Goal: Task Accomplishment & Management: Use online tool/utility

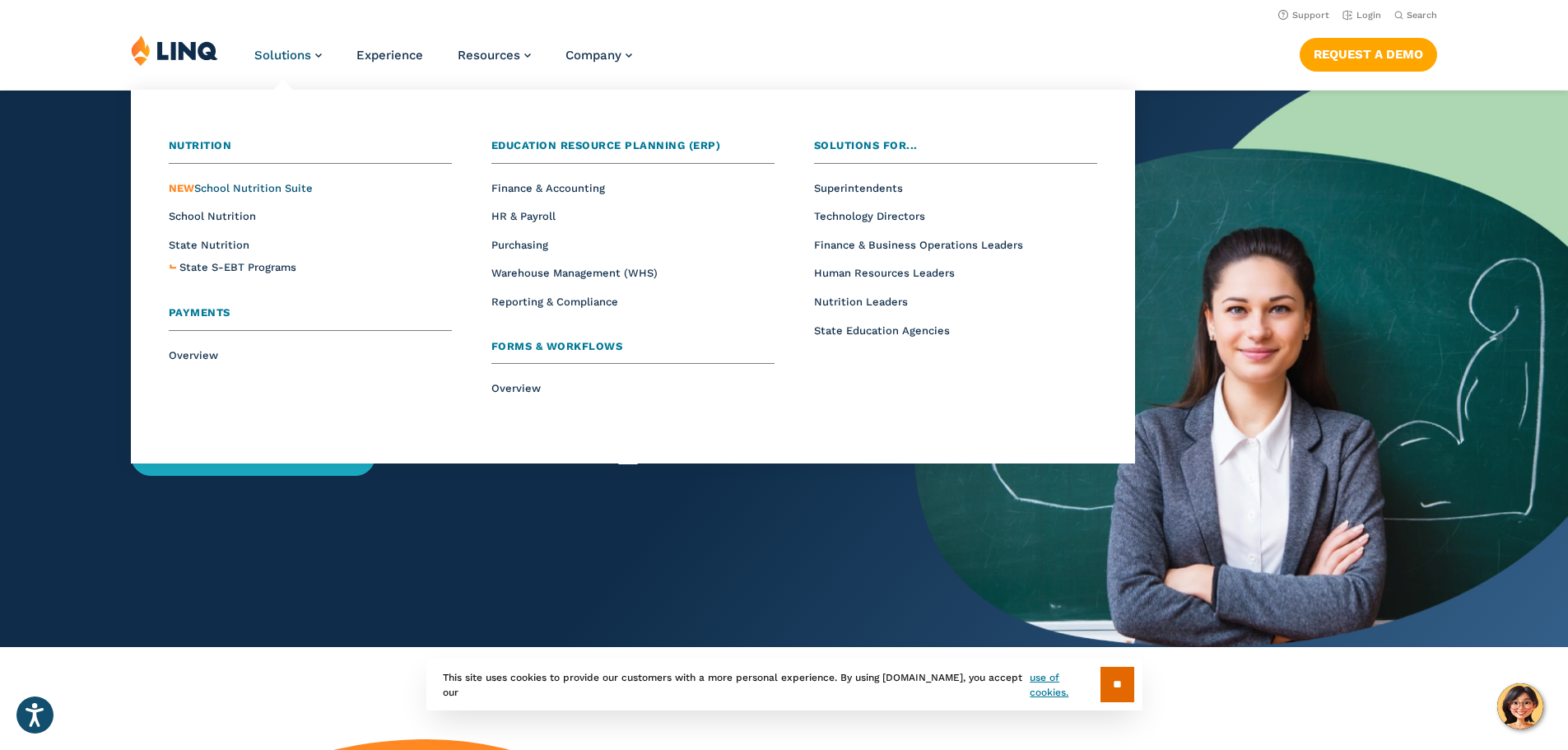
click at [290, 183] on span "NEW School Nutrition Suite" at bounding box center [241, 188] width 144 height 12
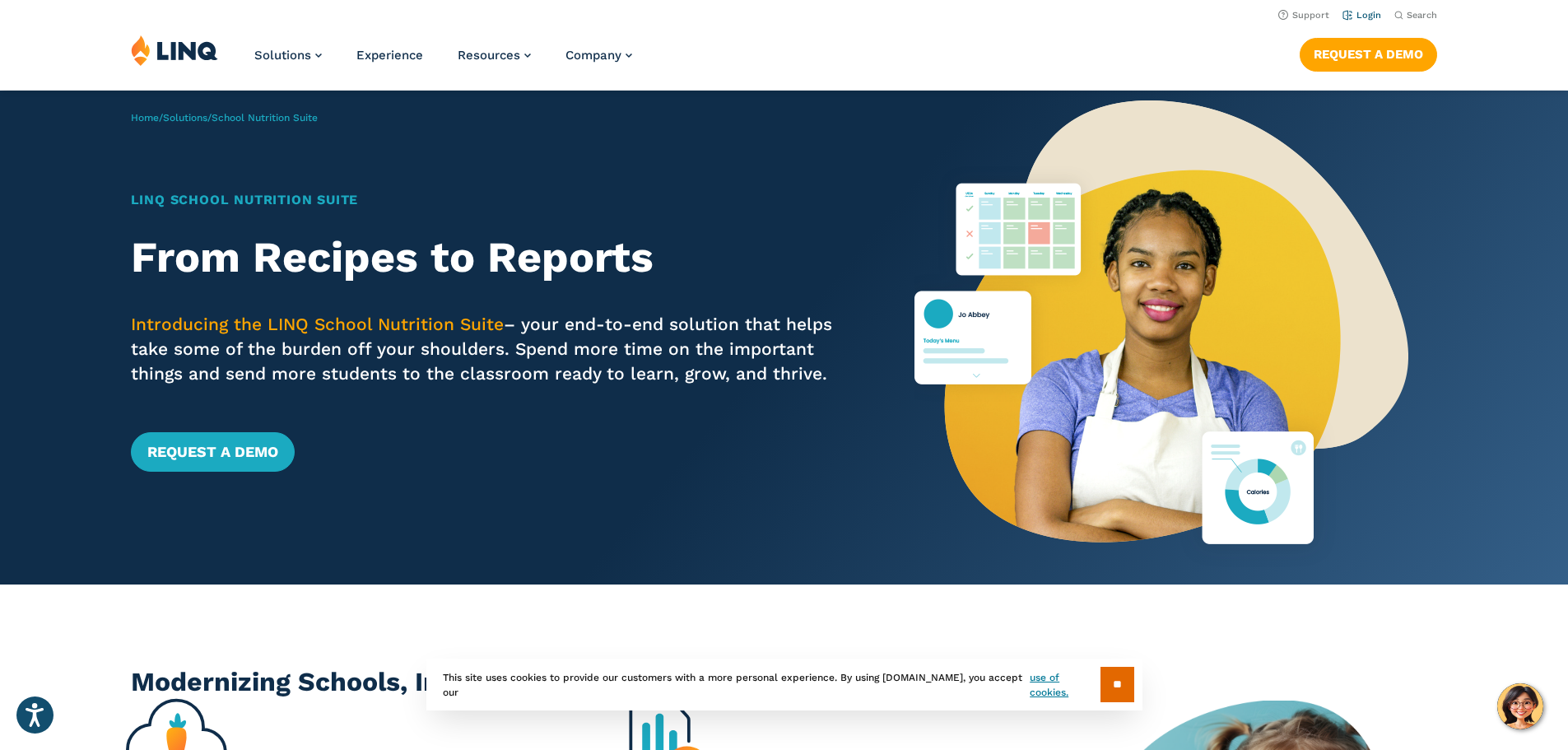
click at [1358, 19] on link "Login" at bounding box center [1362, 15] width 39 height 11
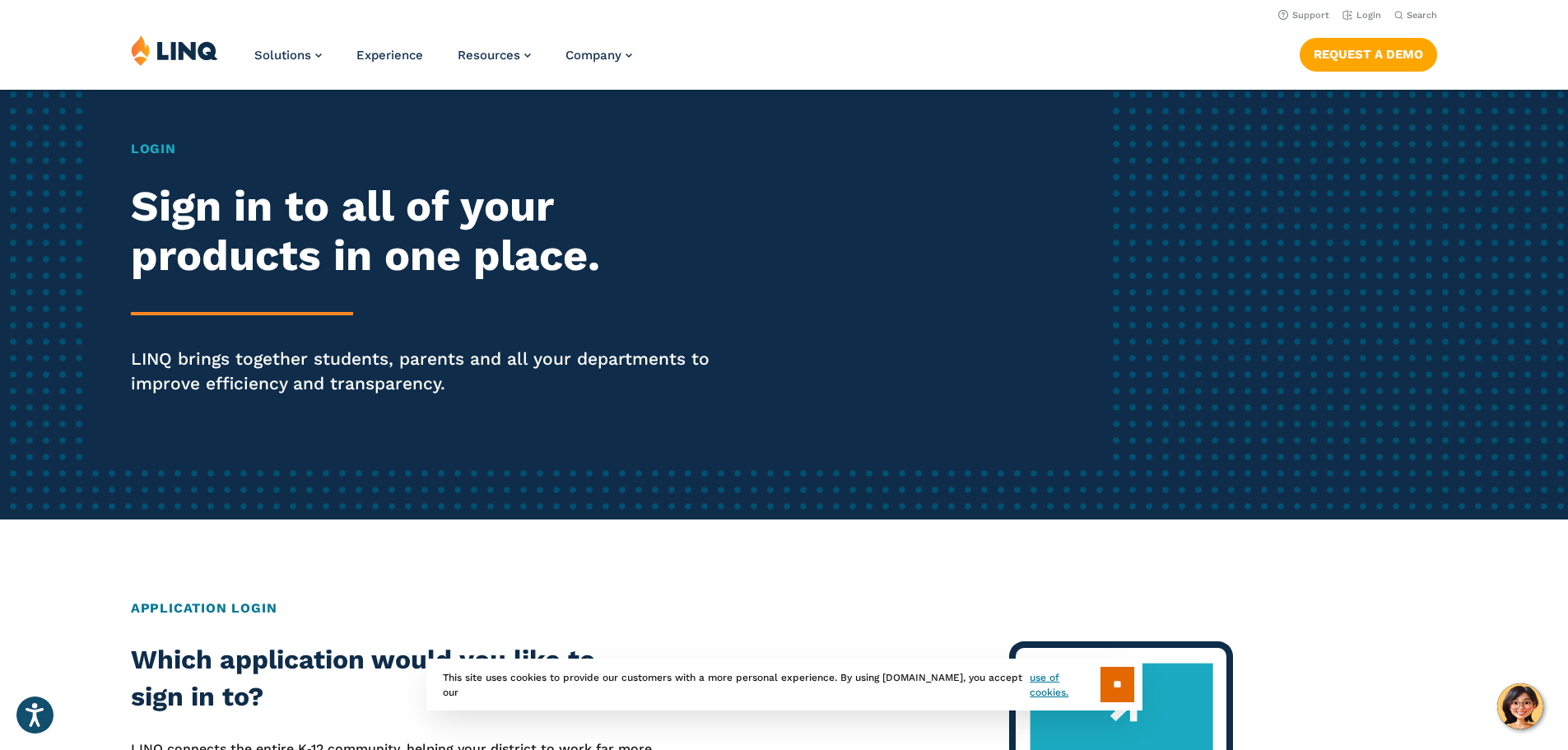
scroll to position [83, 0]
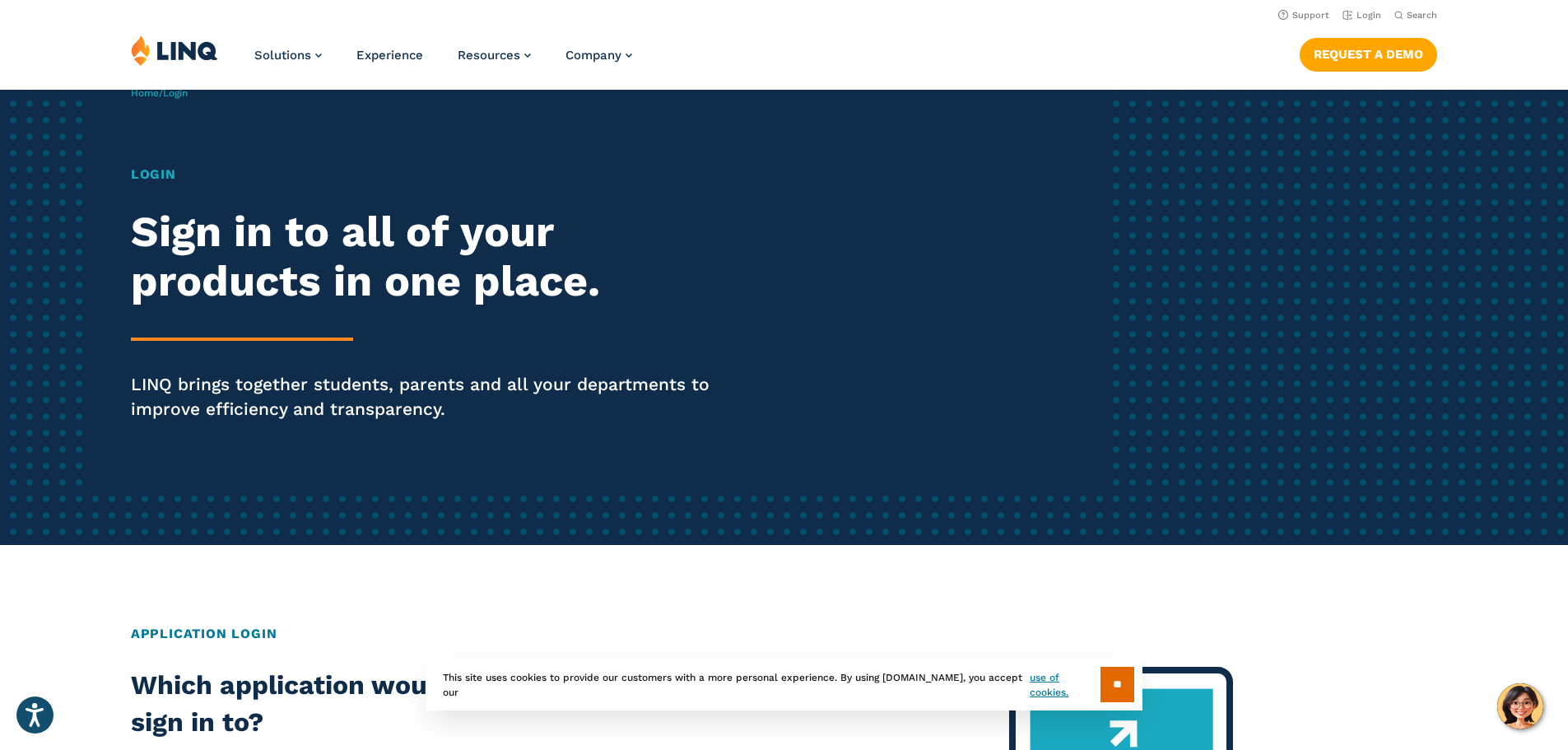
click at [434, 267] on h2 "Sign in to all of your products in one place." at bounding box center [433, 257] width 605 height 99
drag, startPoint x: 148, startPoint y: 179, endPoint x: 159, endPoint y: 182, distance: 11.4
click at [152, 179] on h1 "Login" at bounding box center [433, 175] width 605 height 20
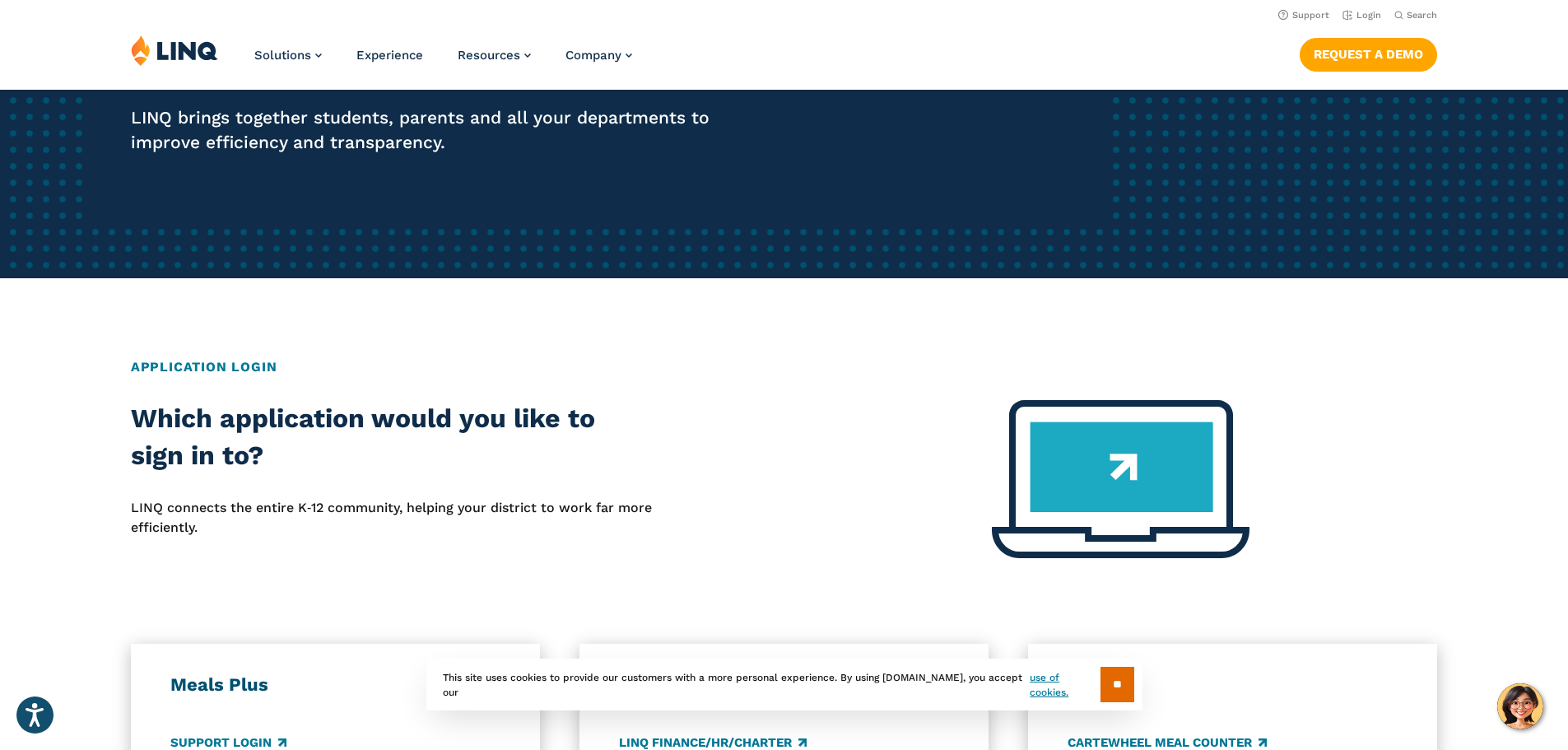
scroll to position [0, 0]
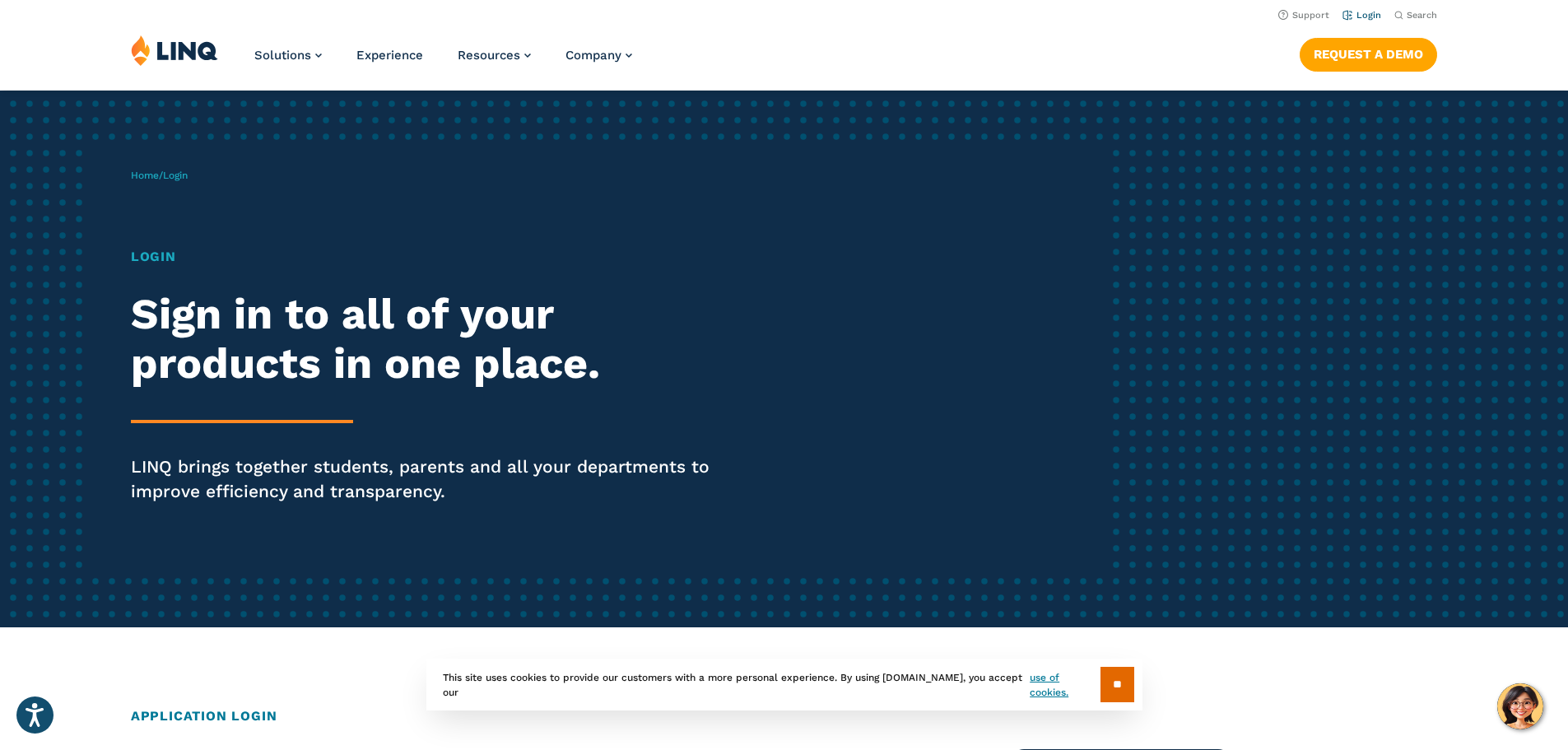
click at [1363, 15] on link "Login" at bounding box center [1362, 15] width 39 height 11
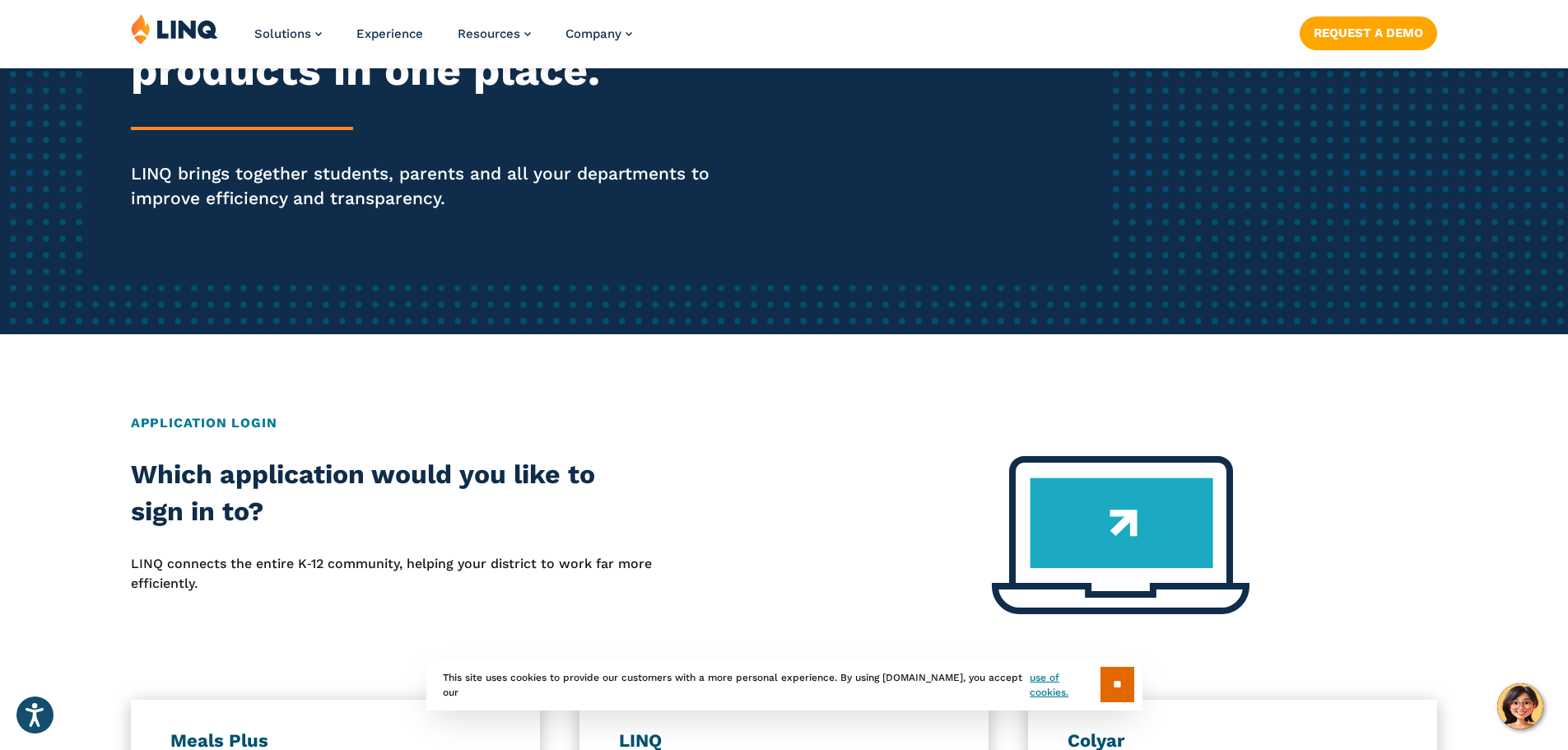
scroll to position [329, 0]
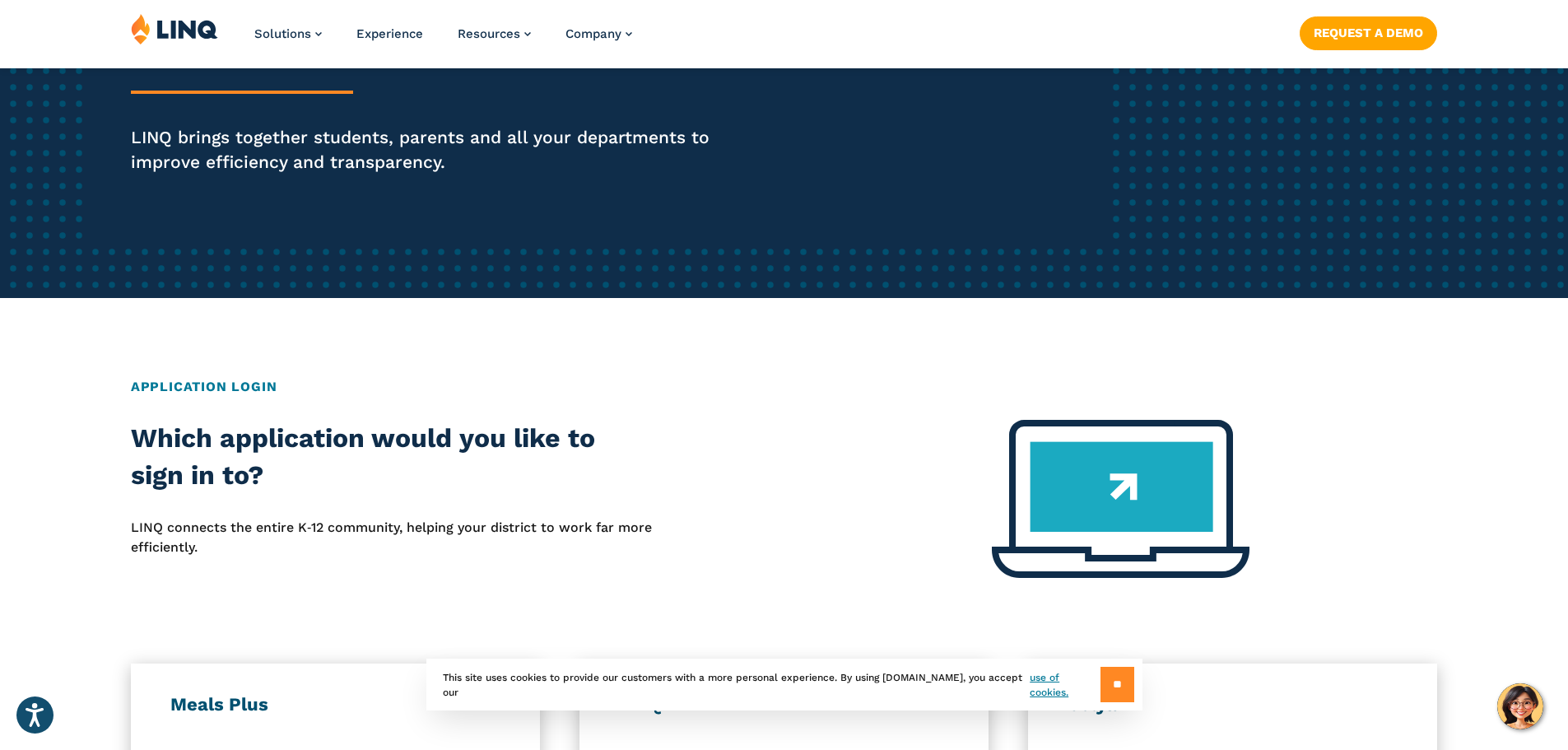
click at [1117, 686] on input "**" at bounding box center [1117, 684] width 34 height 35
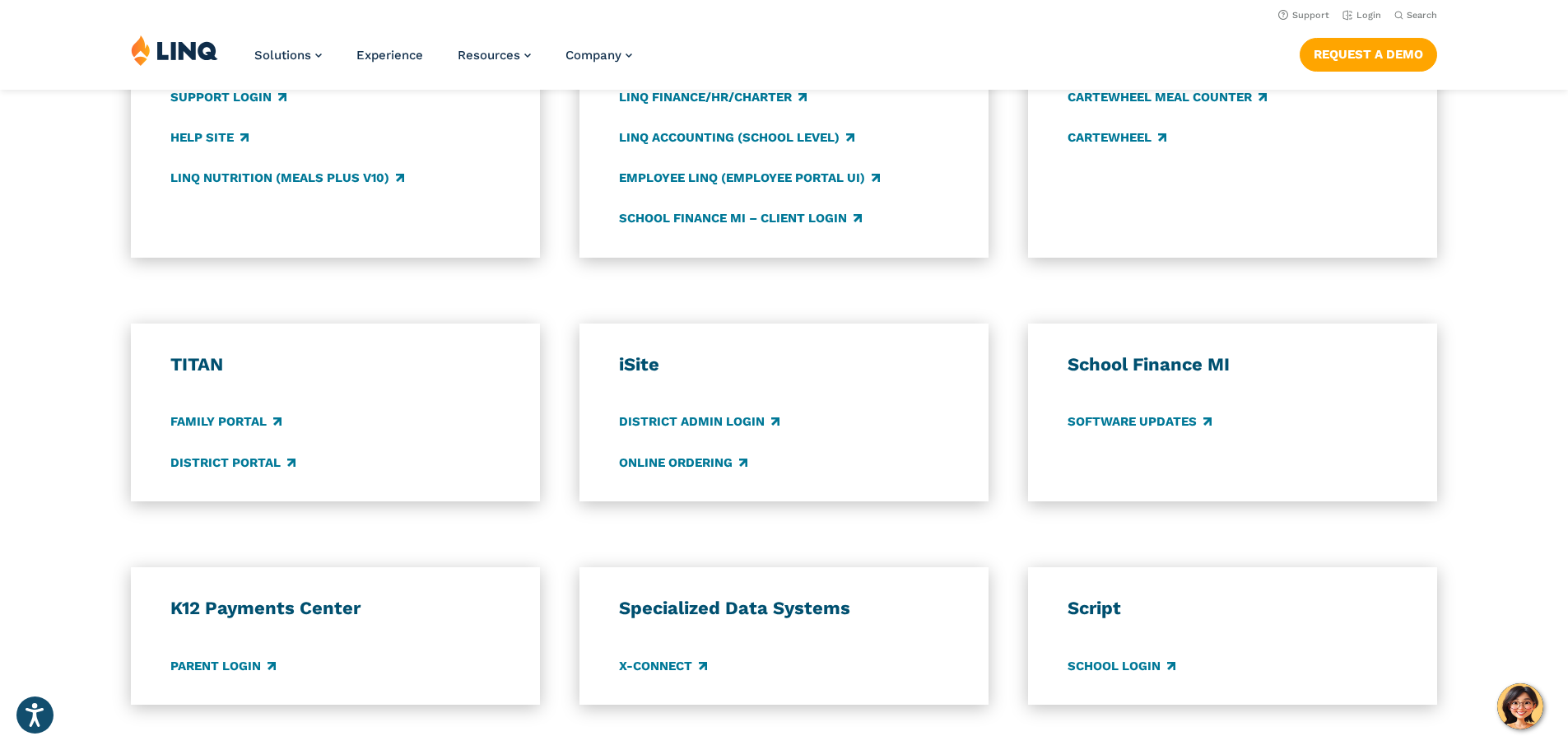
scroll to position [988, 0]
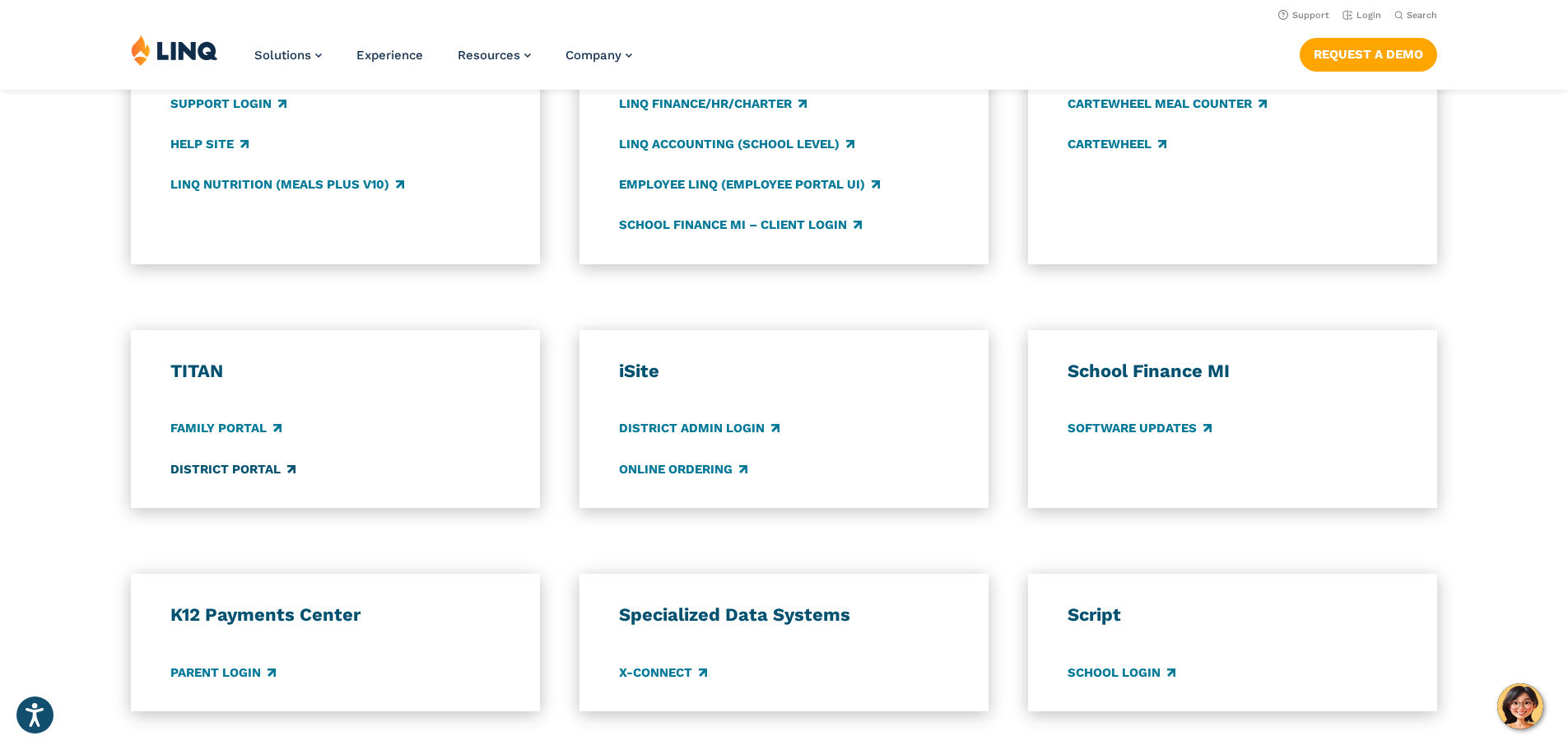
click at [251, 469] on link "District Portal" at bounding box center [233, 469] width 125 height 18
